Goal: Task Accomplishment & Management: Manage account settings

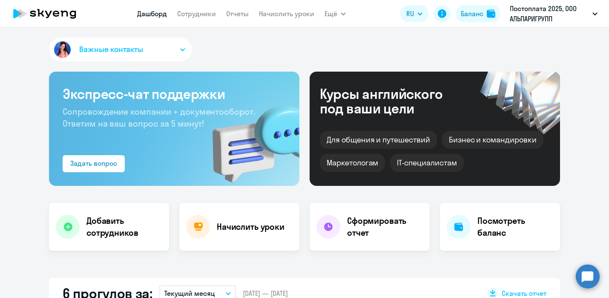
select select "30"
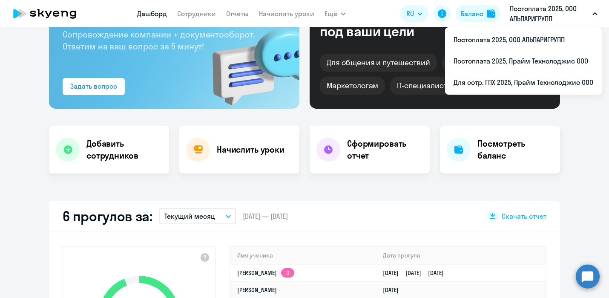
scroll to position [98, 0]
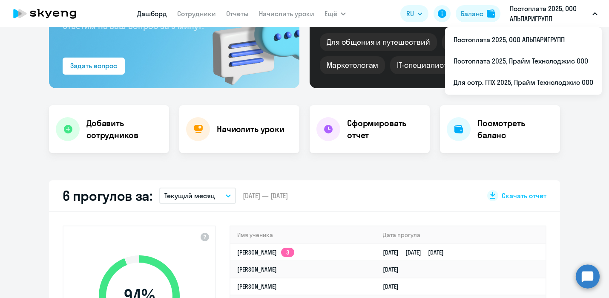
click at [578, 196] on app-truancy-attendance-dashboard "6 прогулов за: Текущий месяц – [DATE] — [DATE] Скачать отчет 94 % Уровень посещ…" at bounding box center [304, 287] width 609 height 214
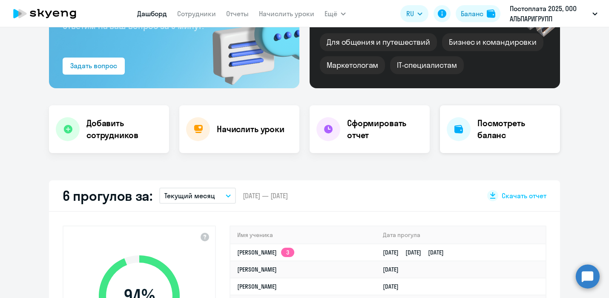
scroll to position [0, 0]
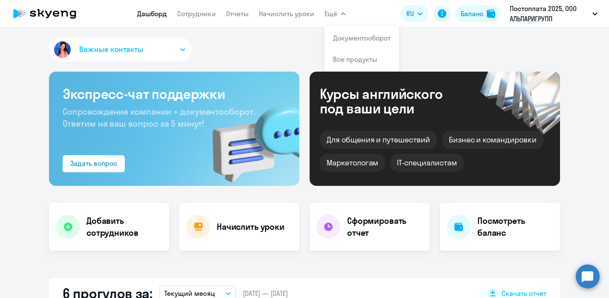
click at [341, 13] on icon "button" at bounding box center [343, 13] width 5 height 3
click at [353, 41] on link "Документооборот" at bounding box center [361, 38] width 57 height 9
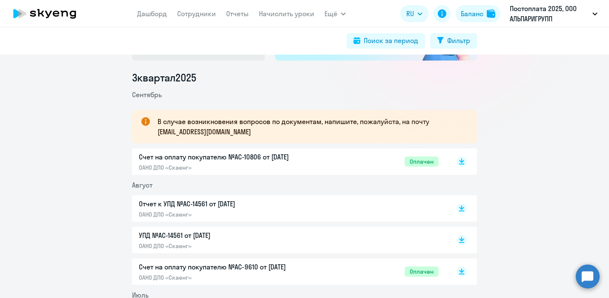
scroll to position [120, 0]
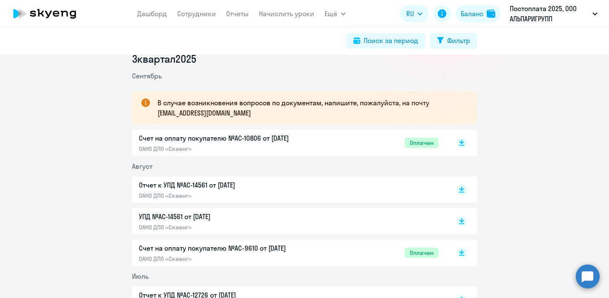
click at [244, 274] on li "Июль" at bounding box center [304, 276] width 345 height 10
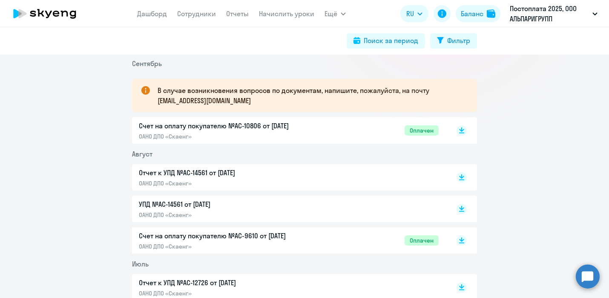
scroll to position [138, 0]
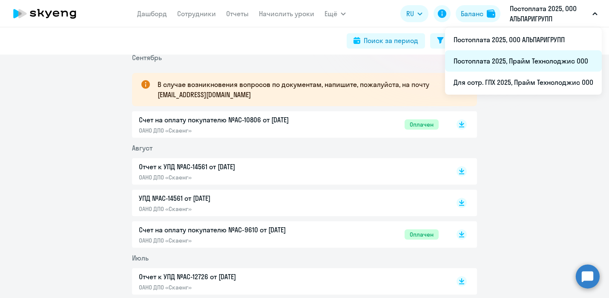
click at [519, 61] on li "Постоплата 2025, Прайм Технолоджис ООО" at bounding box center [523, 60] width 157 height 21
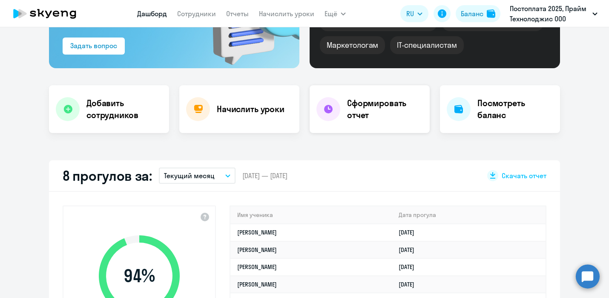
scroll to position [180, 0]
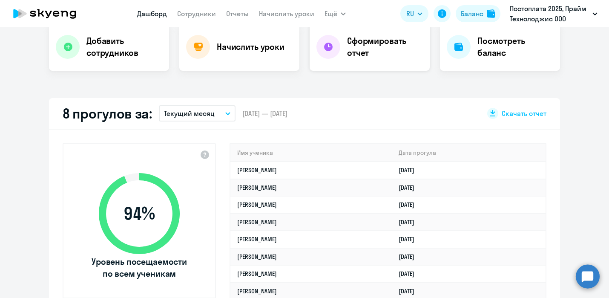
select select "30"
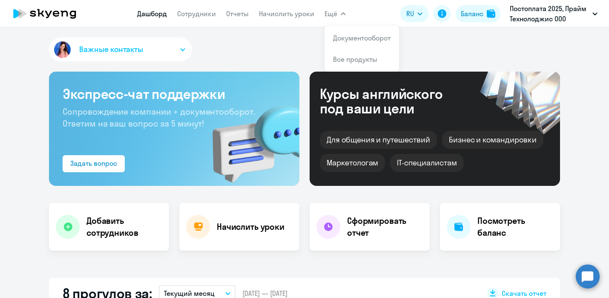
click at [334, 4] on app-header "[PERSON_NAME] Отчеты Начислить уроки Ещё Документооборот Все продукты Дашборд С…" at bounding box center [304, 13] width 609 height 27
click at [334, 11] on span "Ещё" at bounding box center [330, 14] width 13 height 10
click at [331, 16] on span "Ещё" at bounding box center [330, 14] width 13 height 10
click at [356, 45] on li "Документооборот" at bounding box center [361, 37] width 75 height 21
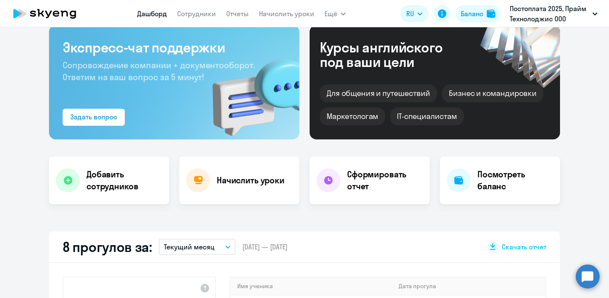
scroll to position [24, 0]
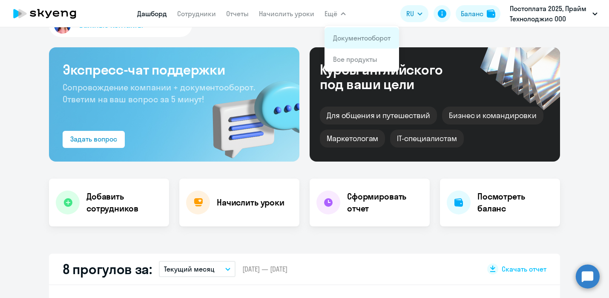
click at [345, 37] on link "Документооборот" at bounding box center [361, 38] width 57 height 9
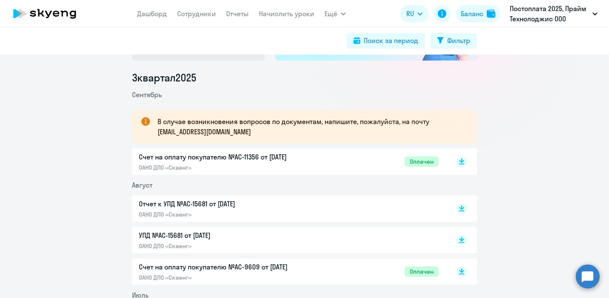
scroll to position [101, 0]
click at [174, 159] on p "Счет на оплату покупателю №AC-11356 от [DATE]" at bounding box center [228, 156] width 179 height 10
click at [229, 206] on p "Отчет к УПД №AC-15681 от [DATE]" at bounding box center [228, 203] width 179 height 10
click at [235, 240] on div "УПД №AC-15681 от [DATE] ОАНО ДПО «Скаенг»" at bounding box center [228, 239] width 179 height 20
click at [144, 15] on link "Дашборд" at bounding box center [152, 13] width 30 height 9
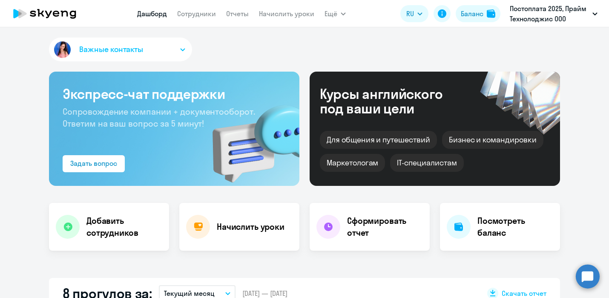
select select "30"
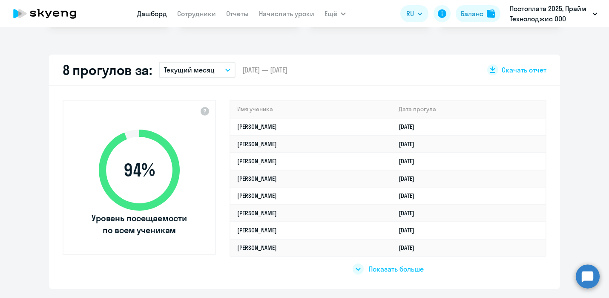
scroll to position [225, 0]
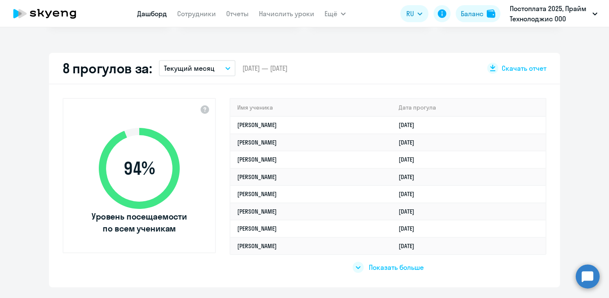
click at [415, 264] on span "Показать больше" at bounding box center [396, 266] width 55 height 9
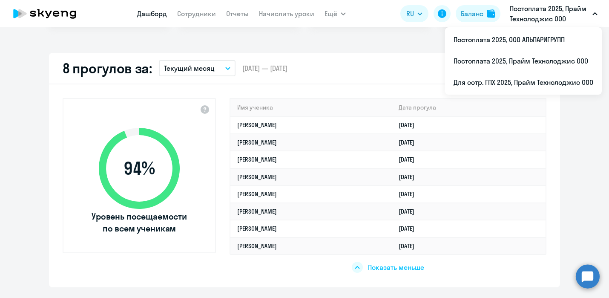
click at [356, 68] on div "8 прогулов за: Текущий месяц – [DATE] — [DATE] Скачать отчет" at bounding box center [304, 69] width 511 height 32
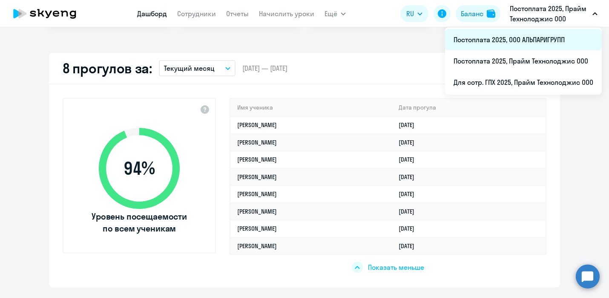
click at [518, 36] on li "Постоплата 2025, ООО АЛЬПАРИГРУПП" at bounding box center [523, 39] width 157 height 21
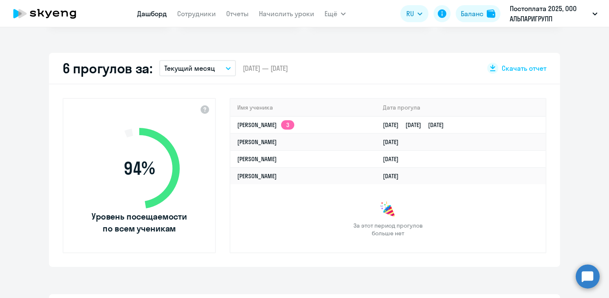
select select "30"
click at [436, 41] on div "Важные контакты Экспресс-чат поддержки Сопровождение компании + документооборот…" at bounding box center [304, 162] width 609 height 270
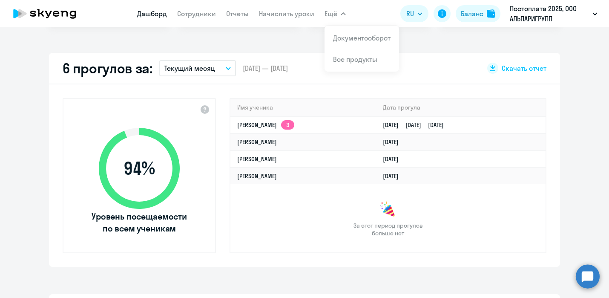
click at [329, 12] on span "Ещё" at bounding box center [330, 14] width 13 height 10
click at [342, 16] on button "Ещё" at bounding box center [334, 13] width 21 height 17
click at [349, 32] on li "Документооборот" at bounding box center [361, 37] width 75 height 21
click at [336, 11] on span "Ещё" at bounding box center [330, 14] width 13 height 10
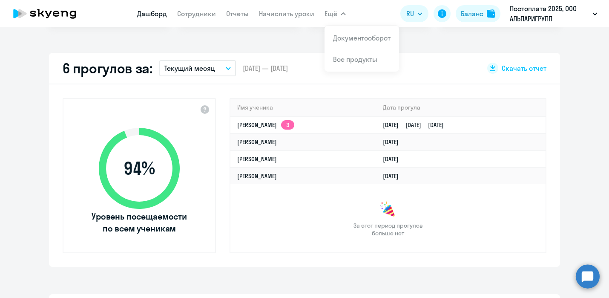
click at [337, 11] on button "Ещё" at bounding box center [334, 13] width 21 height 17
click at [373, 40] on link "Документооборот" at bounding box center [361, 38] width 57 height 9
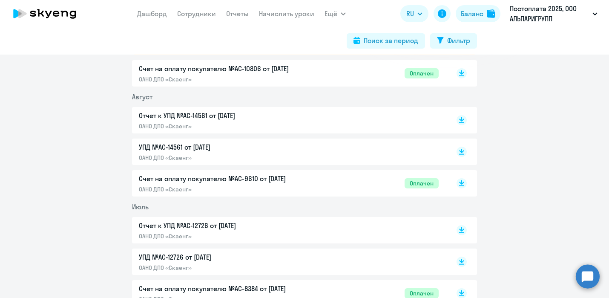
scroll to position [189, 0]
click at [155, 187] on p "ОАНО ДПО «Скаенг»" at bounding box center [228, 189] width 179 height 8
click at [192, 149] on p "УПД №AC-14561 от [DATE]" at bounding box center [228, 146] width 179 height 10
click at [204, 121] on div "Отчет к УПД №AC-14561 от [DATE] ОАНО ДПО «Скаенг»" at bounding box center [228, 120] width 179 height 20
click at [144, 16] on link "Дашборд" at bounding box center [152, 13] width 30 height 9
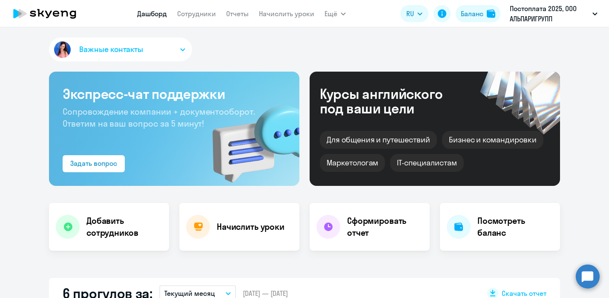
select select "30"
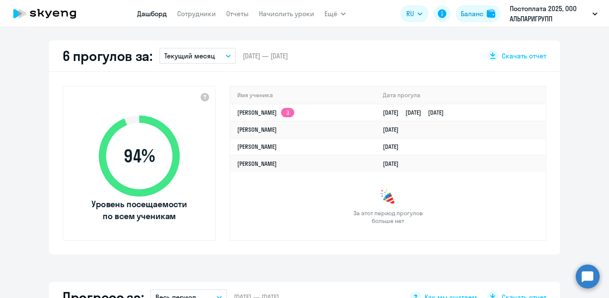
scroll to position [251, 0]
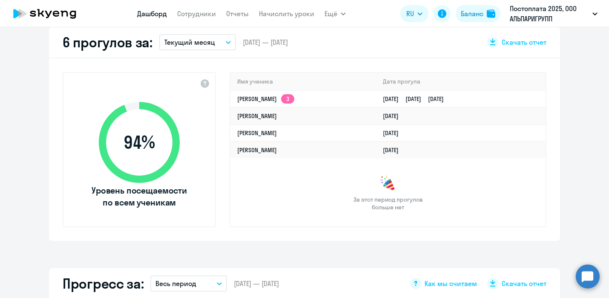
click at [193, 36] on button "Текущий месяц" at bounding box center [197, 42] width 77 height 16
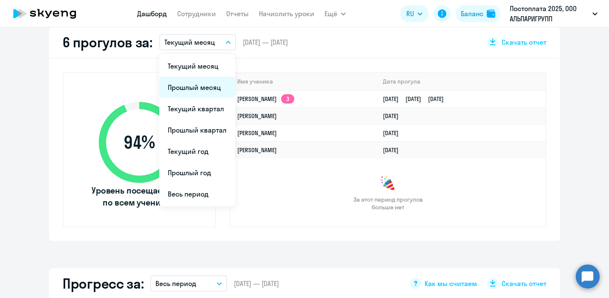
click at [203, 87] on li "Прошлый месяц" at bounding box center [197, 87] width 76 height 21
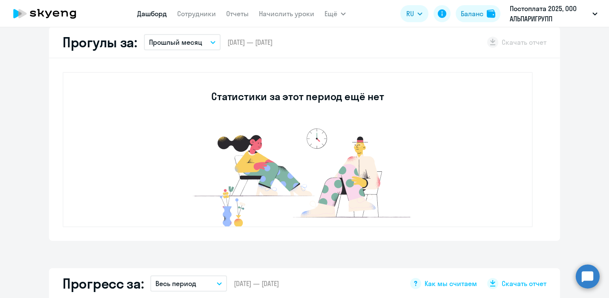
click at [194, 37] on p "Прошлый месяц" at bounding box center [175, 42] width 53 height 10
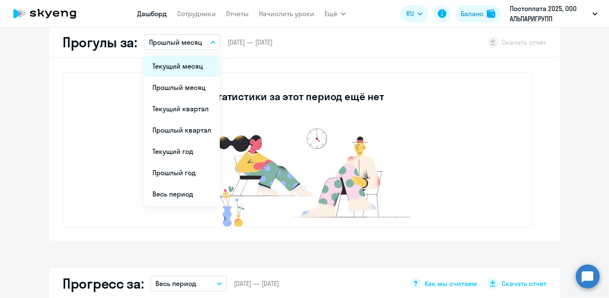
click at [184, 66] on li "Текущий месяц" at bounding box center [182, 65] width 76 height 21
